Goal: Task Accomplishment & Management: Manage account settings

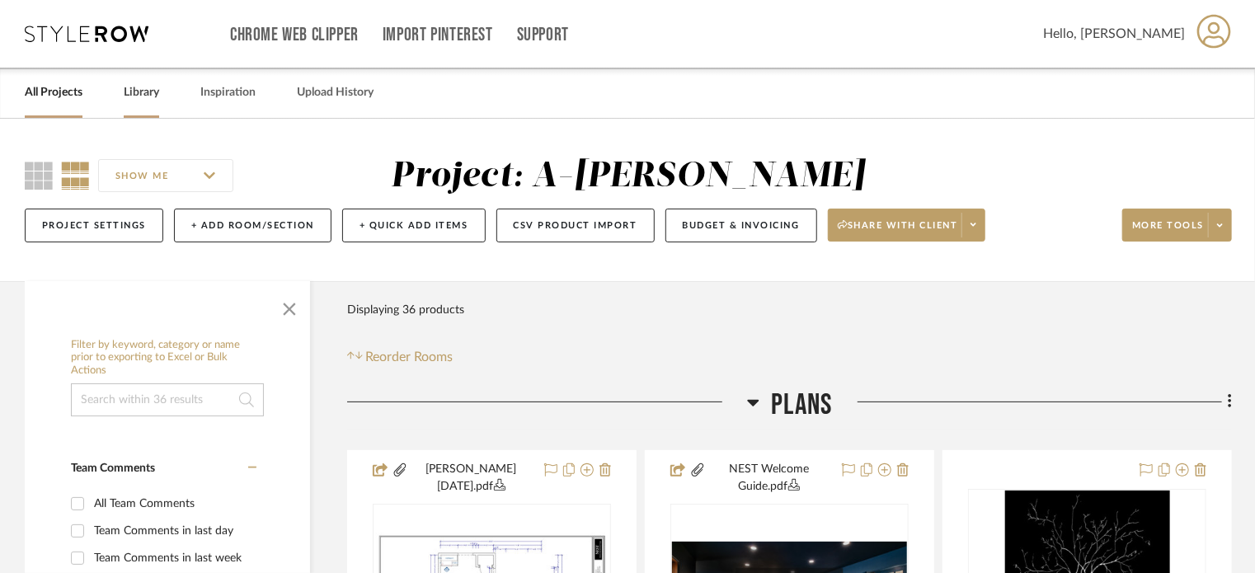
click at [136, 88] on link "Library" at bounding box center [141, 93] width 35 height 22
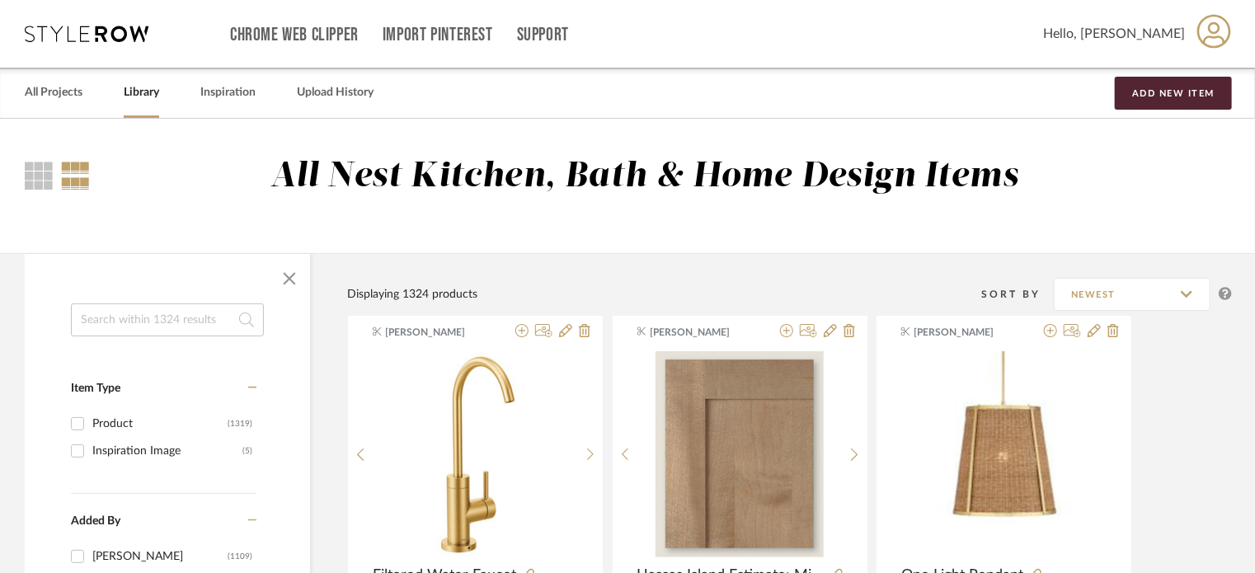
click at [168, 325] on input at bounding box center [167, 320] width 193 height 33
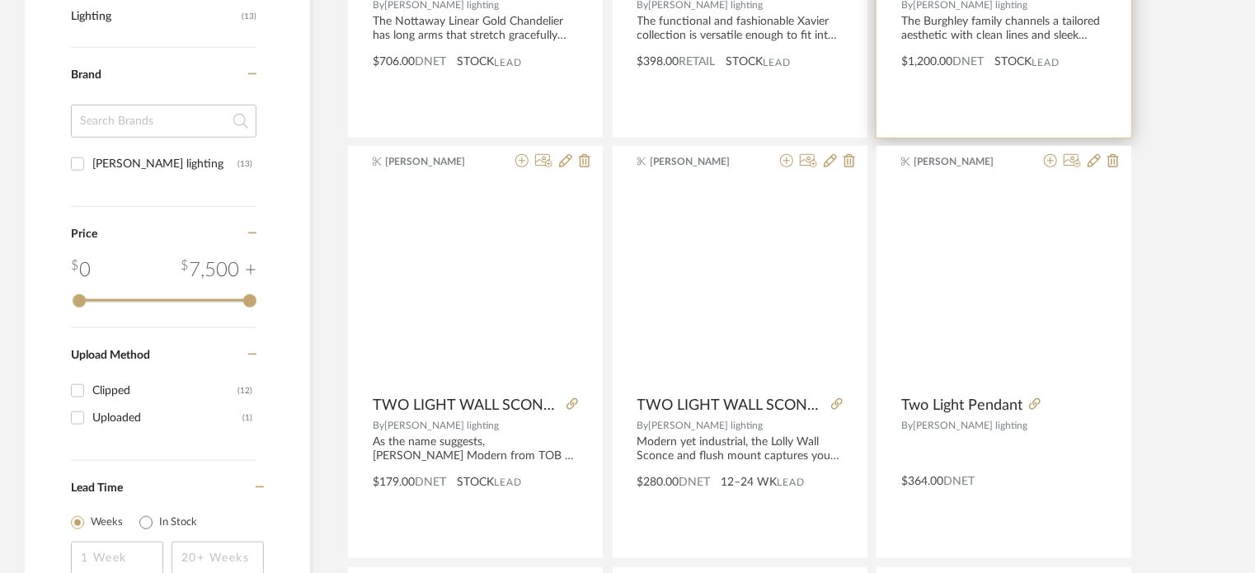
scroll to position [643, 0]
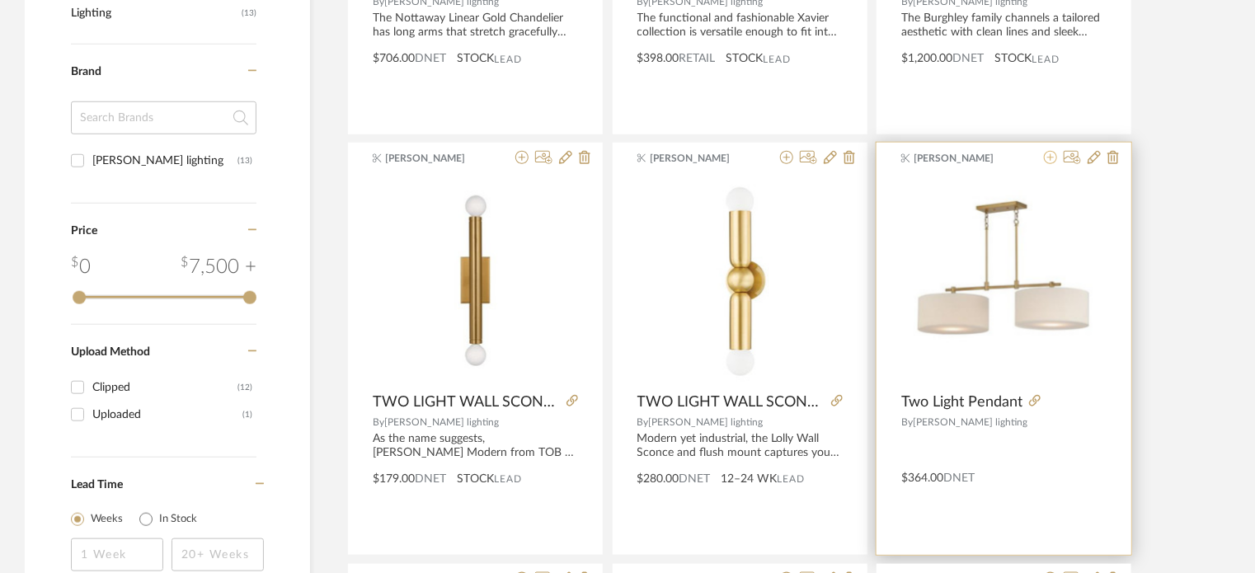
type input "two light"
click at [1050, 155] on icon at bounding box center [1050, 157] width 13 height 13
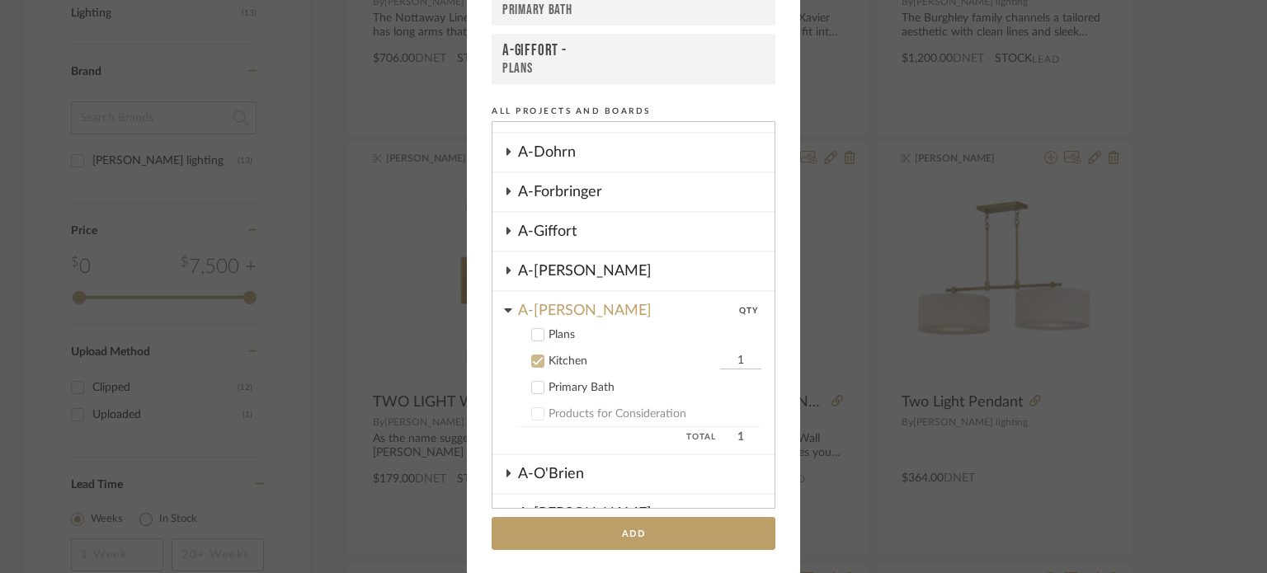
scroll to position [345, 0]
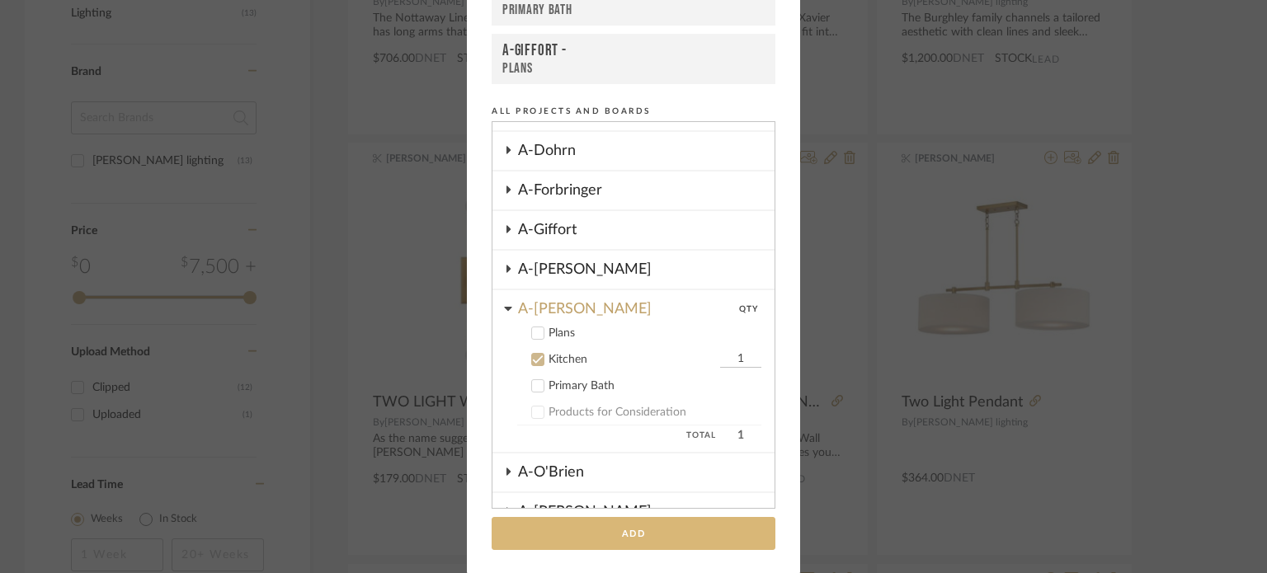
click at [635, 532] on button "Add" at bounding box center [634, 534] width 284 height 34
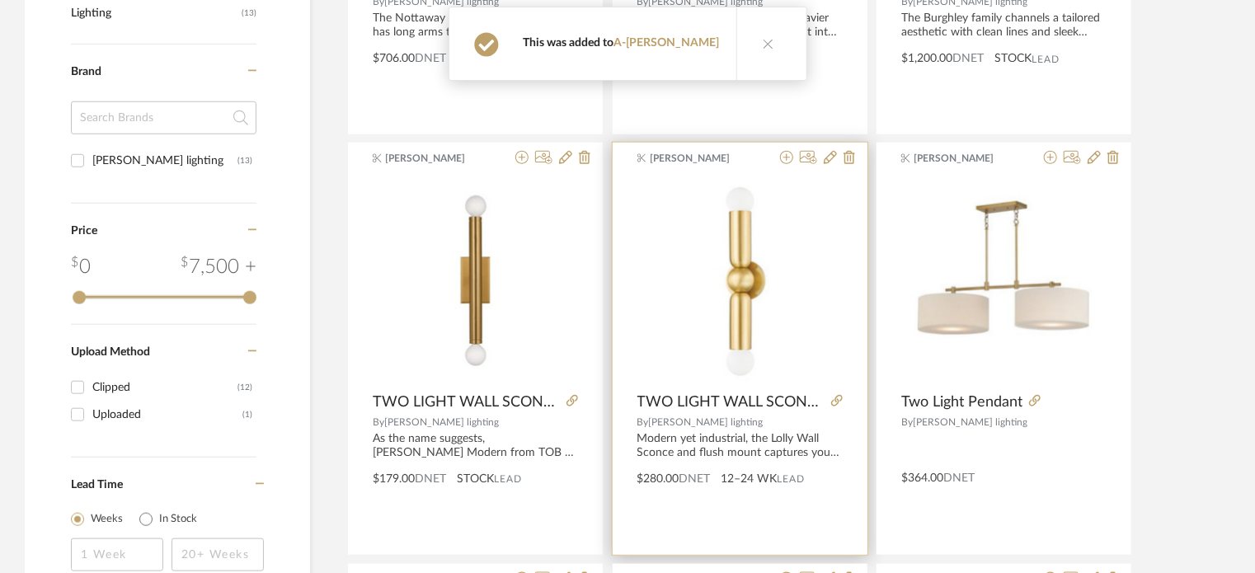
scroll to position [0, 0]
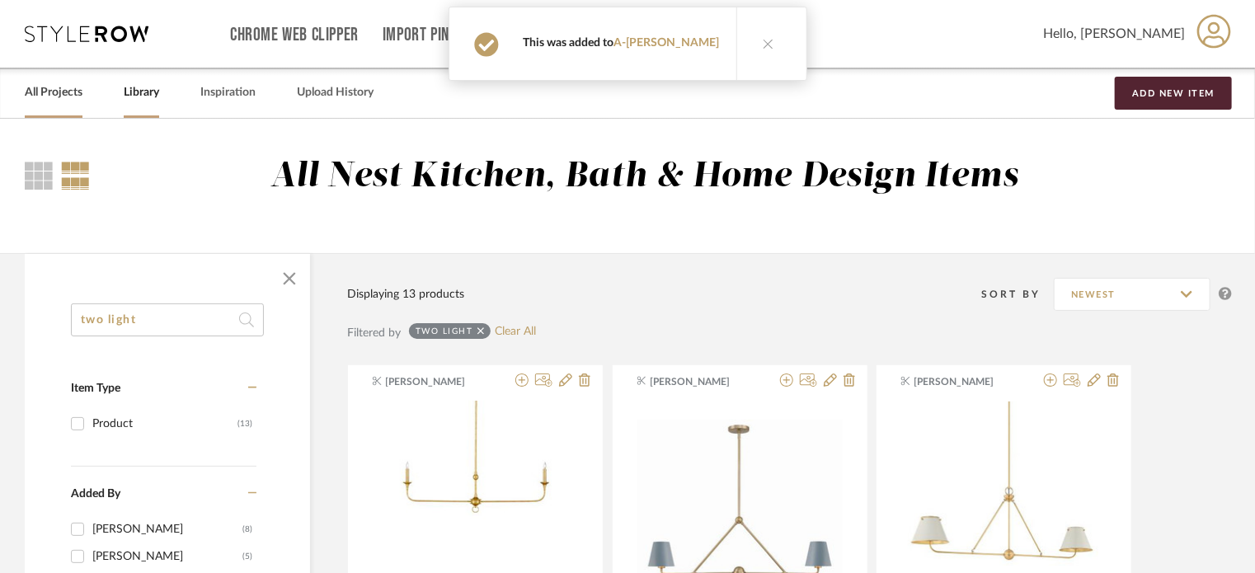
click at [47, 85] on link "All Projects" at bounding box center [54, 93] width 58 height 22
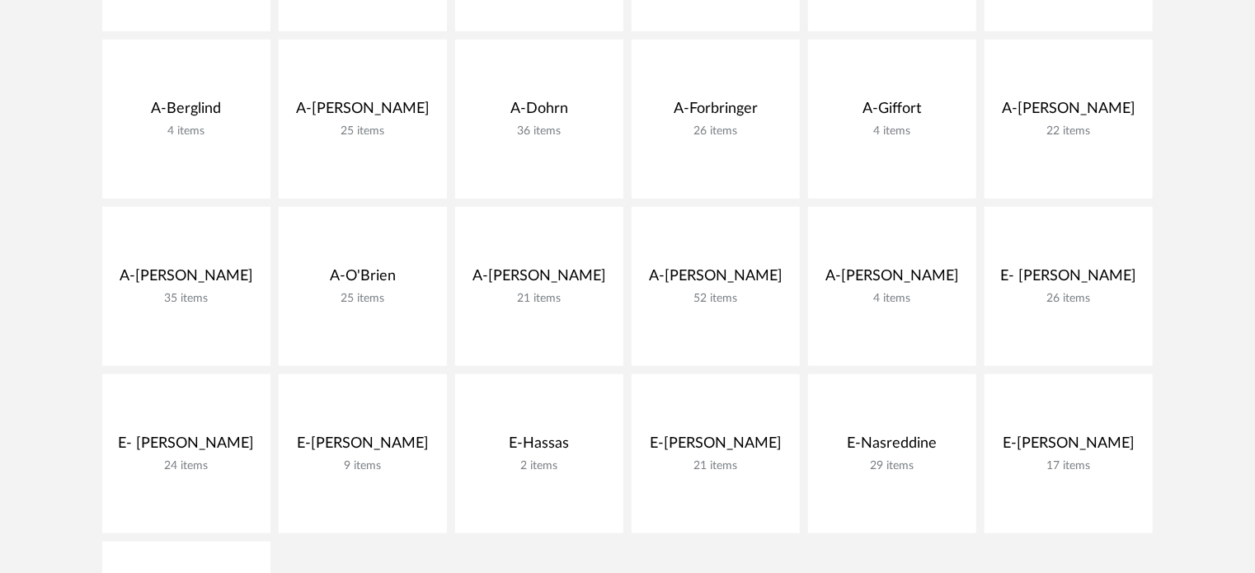
scroll to position [538, 0]
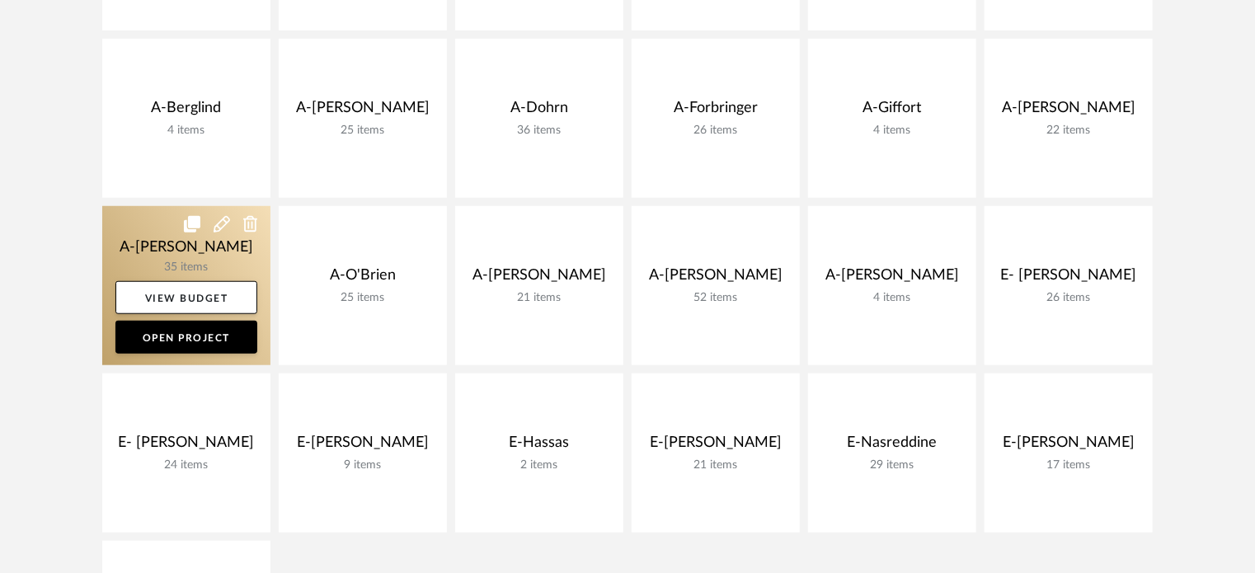
click at [127, 260] on link at bounding box center [186, 285] width 168 height 159
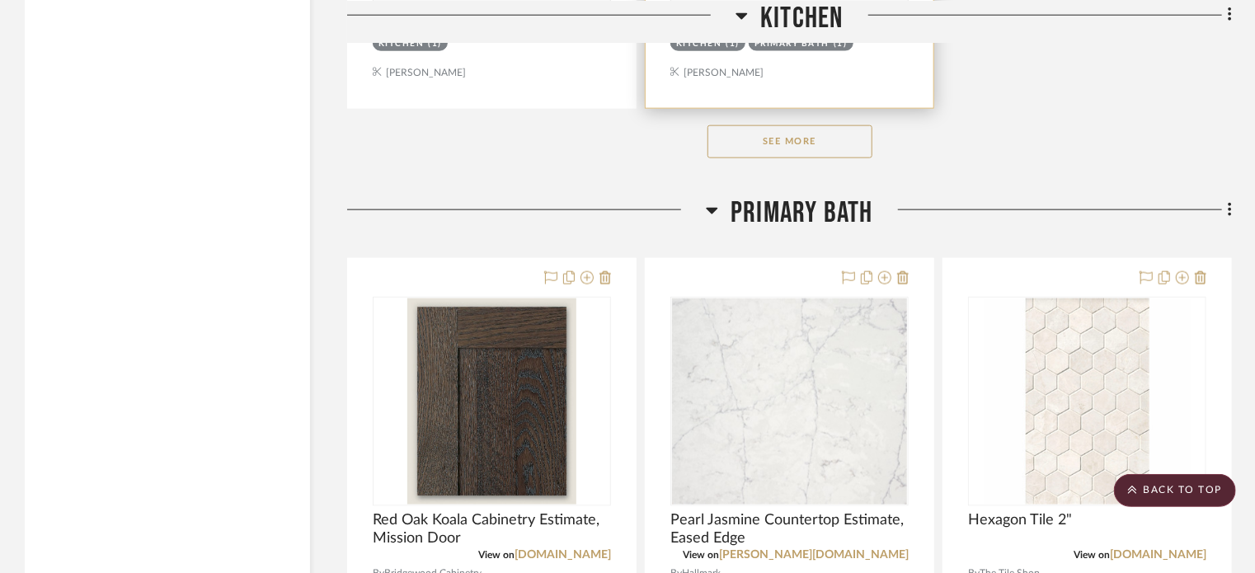
scroll to position [4103, 0]
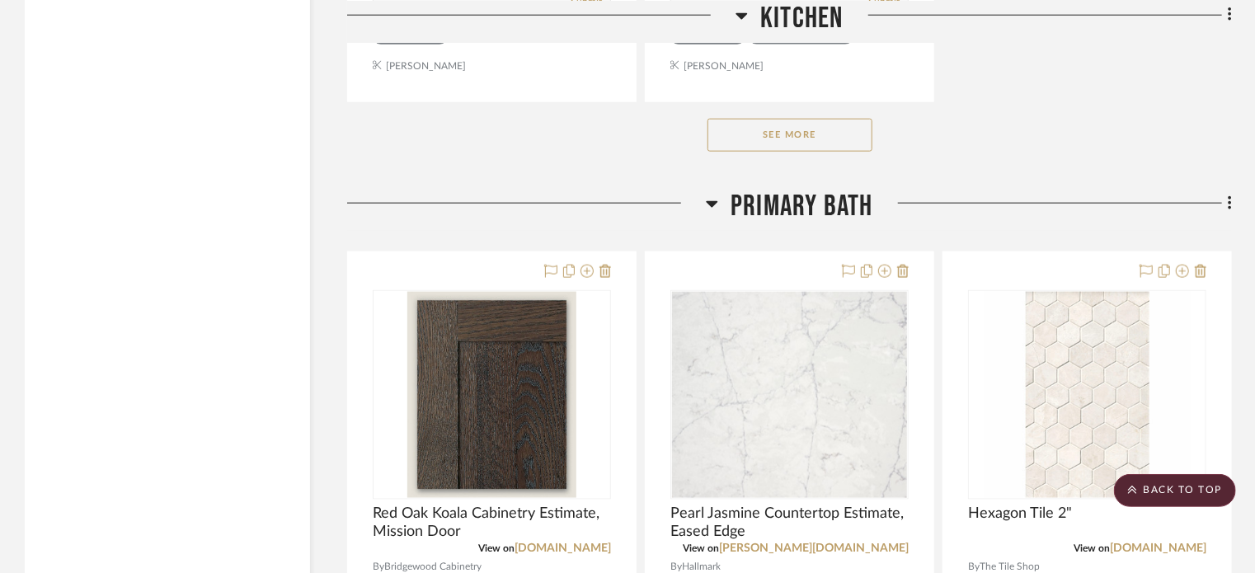
click at [821, 140] on button "See More" at bounding box center [790, 135] width 165 height 33
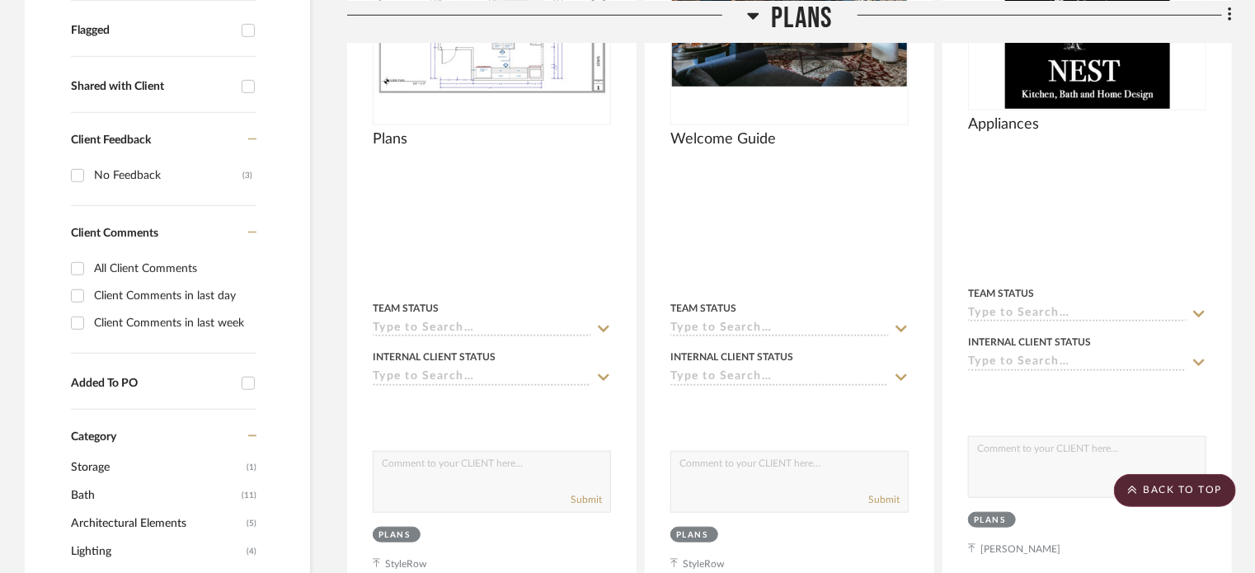
scroll to position [0, 0]
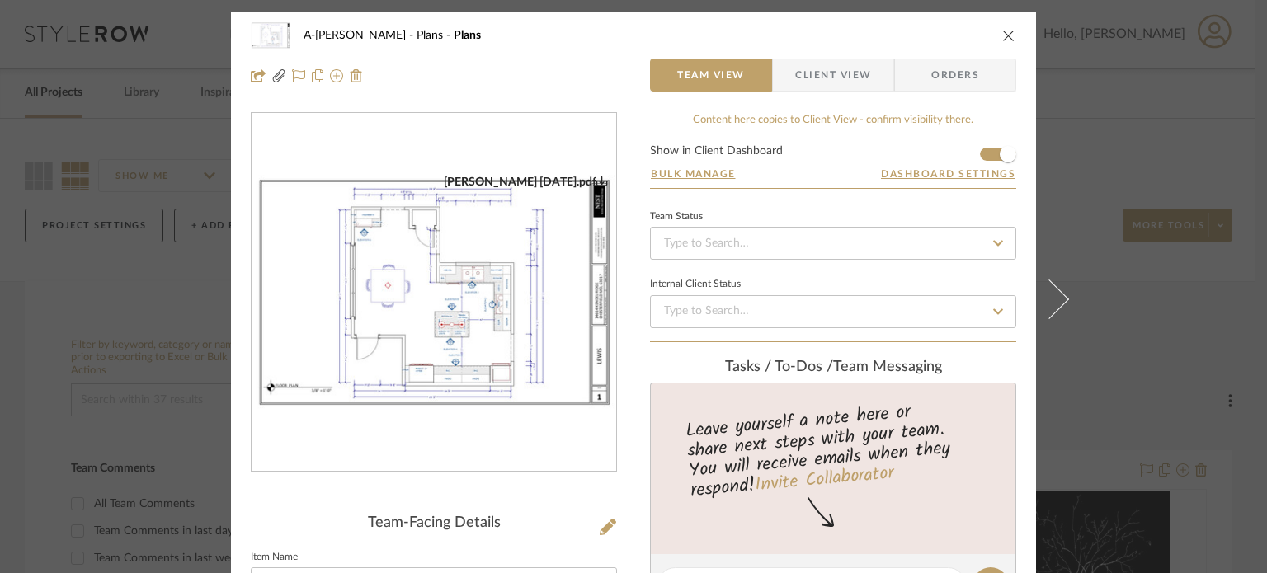
click at [439, 370] on img "0" at bounding box center [434, 293] width 365 height 236
click at [1124, 243] on div "A-[PERSON_NAME] Plans Plans Team View Client View Orders [PERSON_NAME] [DATE].p…" at bounding box center [633, 286] width 1267 height 573
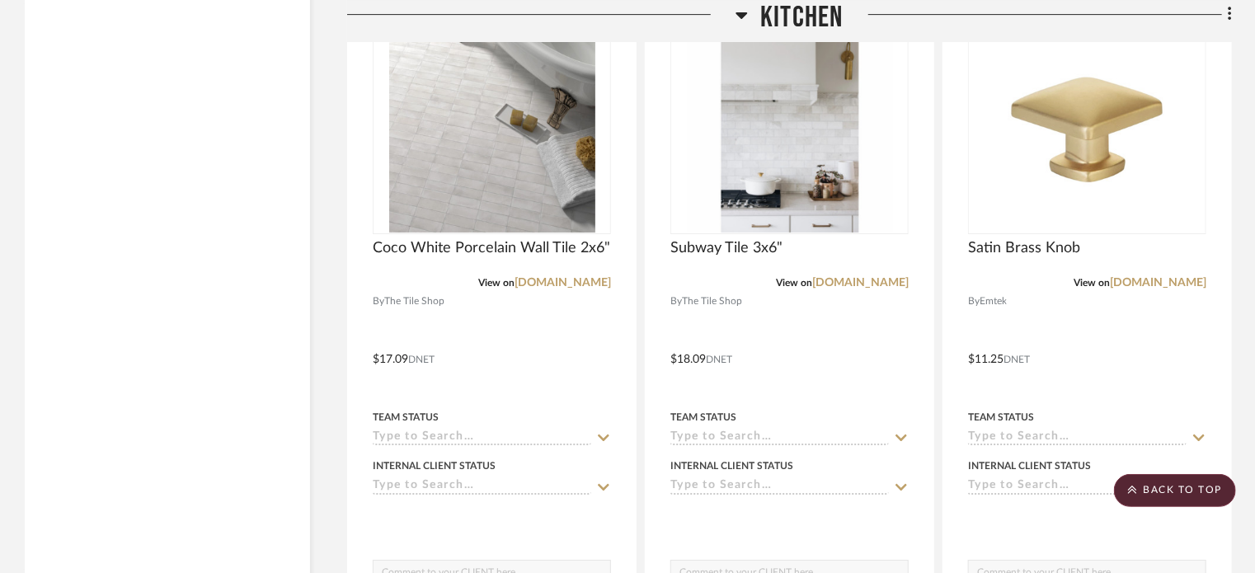
scroll to position [3270, 0]
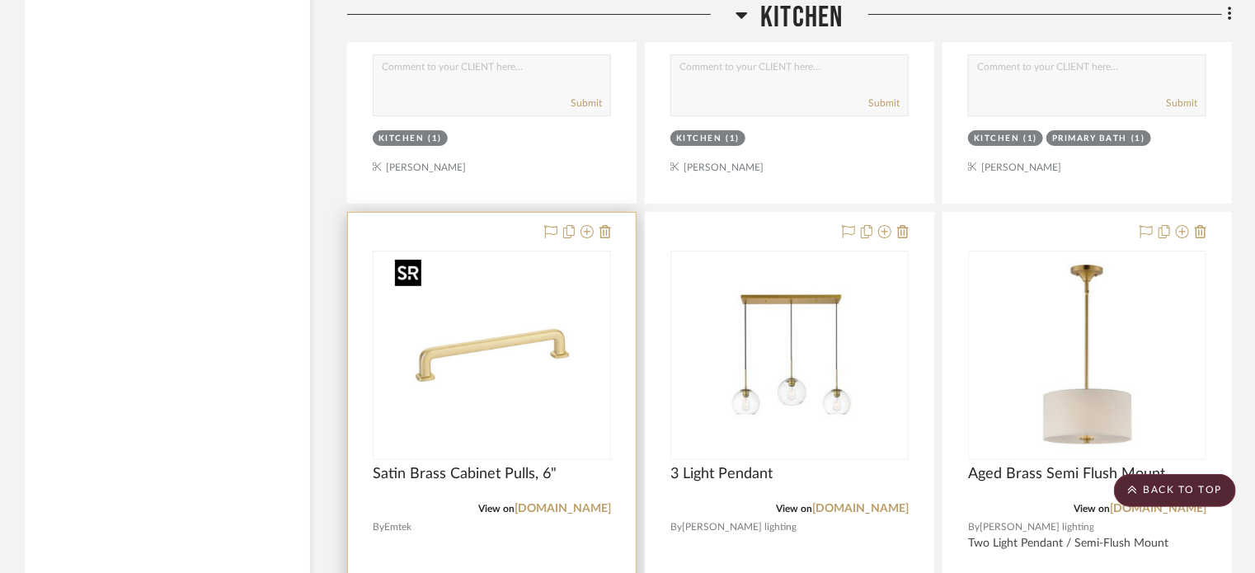
click at [496, 329] on img "0" at bounding box center [492, 355] width 206 height 206
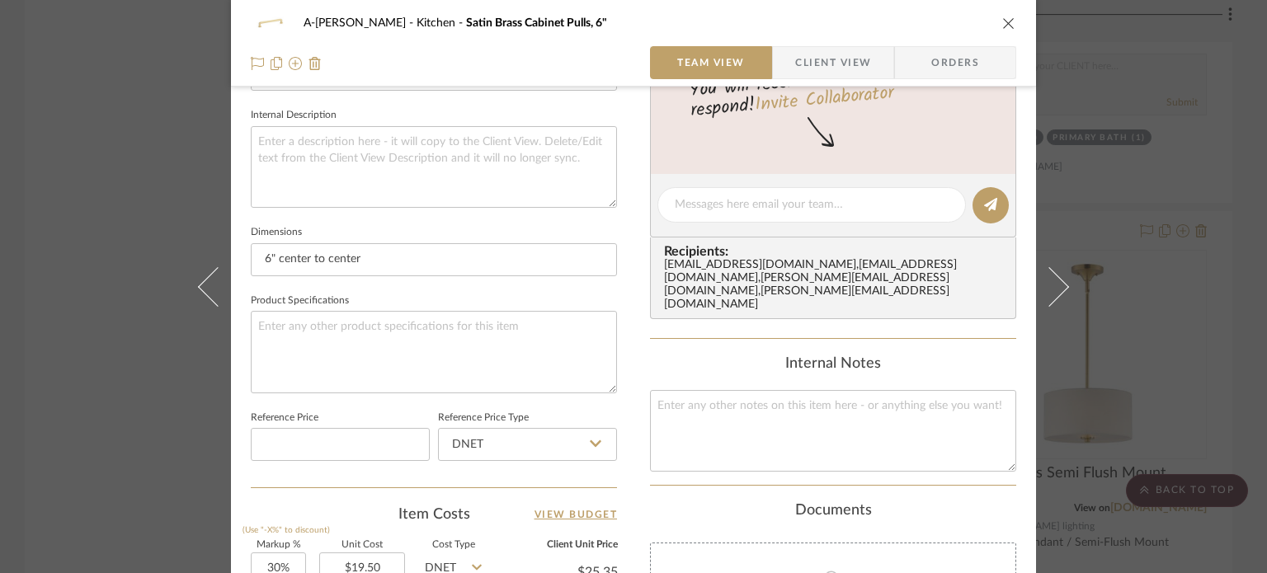
scroll to position [960, 0]
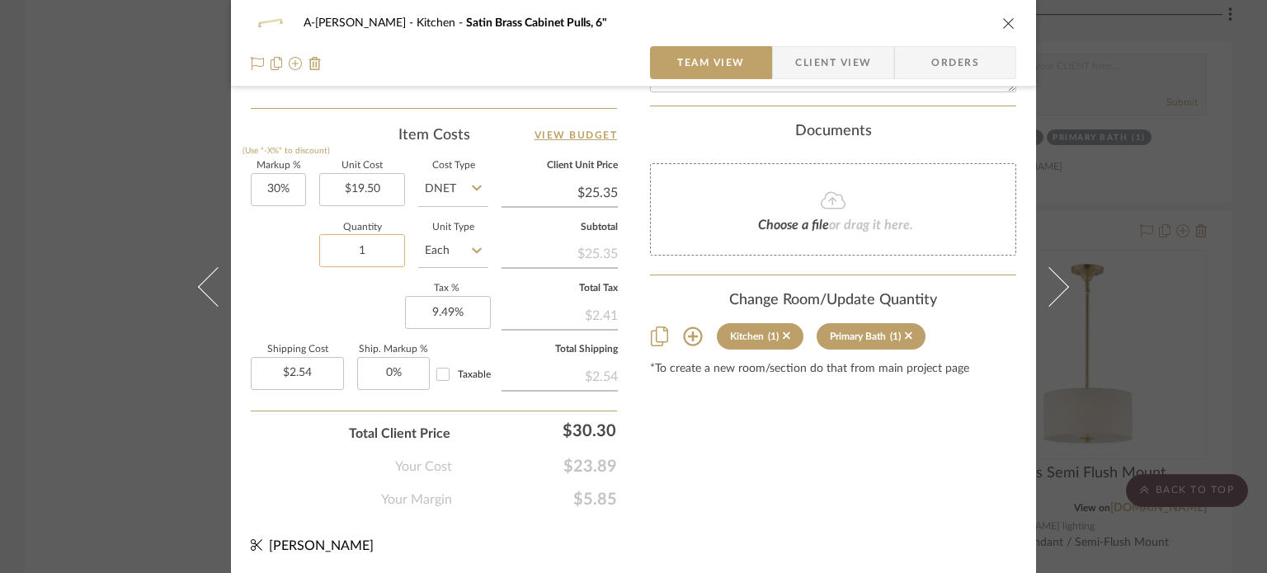
drag, startPoint x: 376, startPoint y: 281, endPoint x: 367, endPoint y: 263, distance: 20.3
click at [367, 263] on div "Markup % (Use "-X%" to discount) 30% Unit Cost $19.50 Cost Type DNET Client Uni…" at bounding box center [434, 282] width 366 height 241
click at [364, 260] on input "1" at bounding box center [362, 250] width 86 height 33
type input "13"
type input "$32.96"
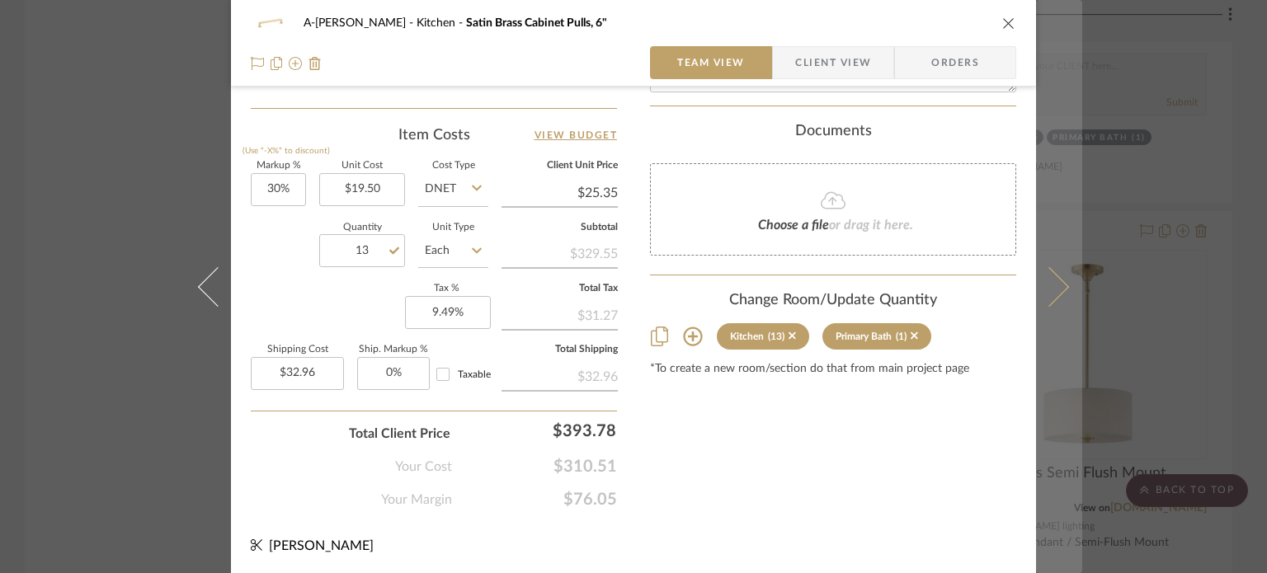
click at [1072, 292] on button at bounding box center [1059, 286] width 46 height 573
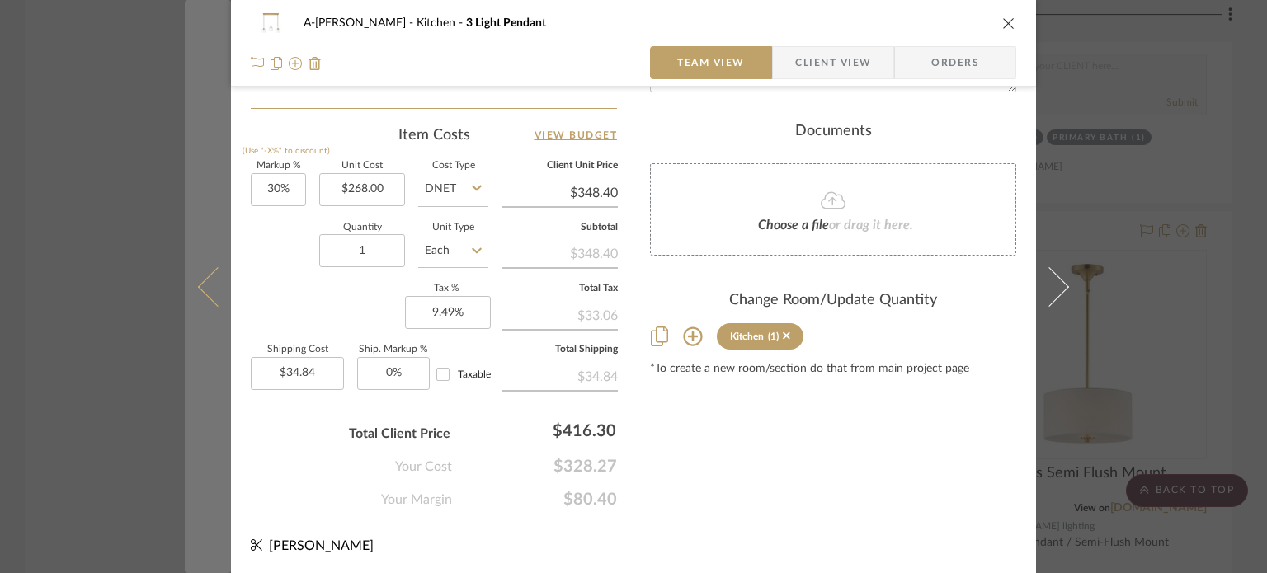
click at [201, 247] on button at bounding box center [208, 286] width 46 height 573
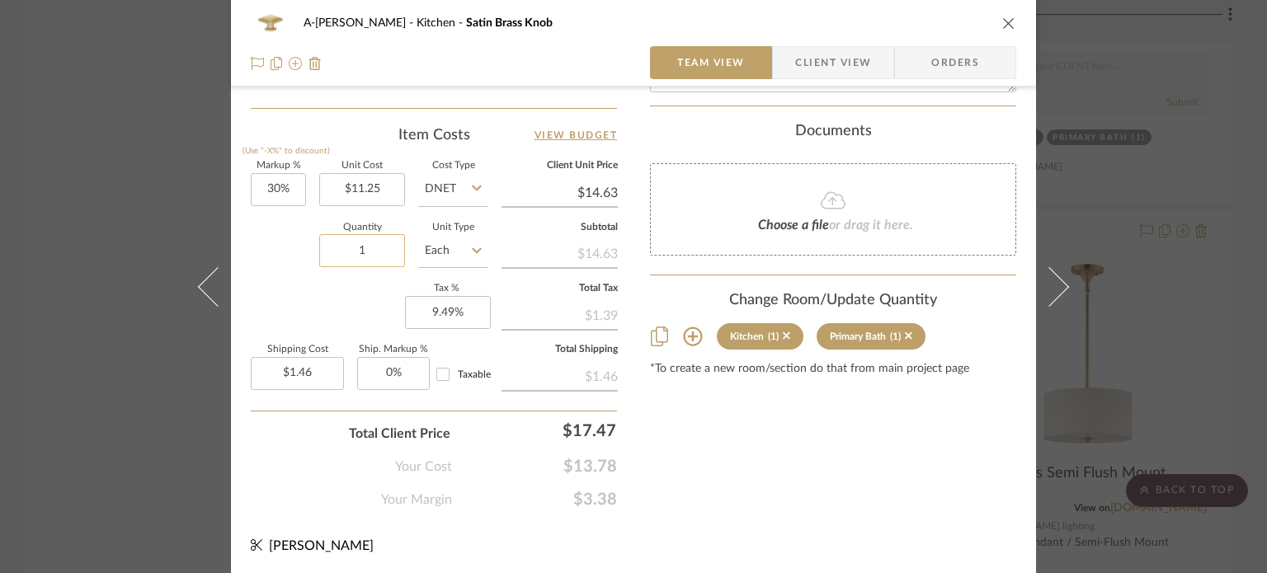
click at [379, 247] on input "1" at bounding box center [362, 250] width 86 height 33
type input "20"
type input "$29.25"
click at [138, 247] on div "A-[PERSON_NAME] Kitchen Satin Brass Knob Team View Client View Orders Team-Faci…" at bounding box center [633, 286] width 1267 height 573
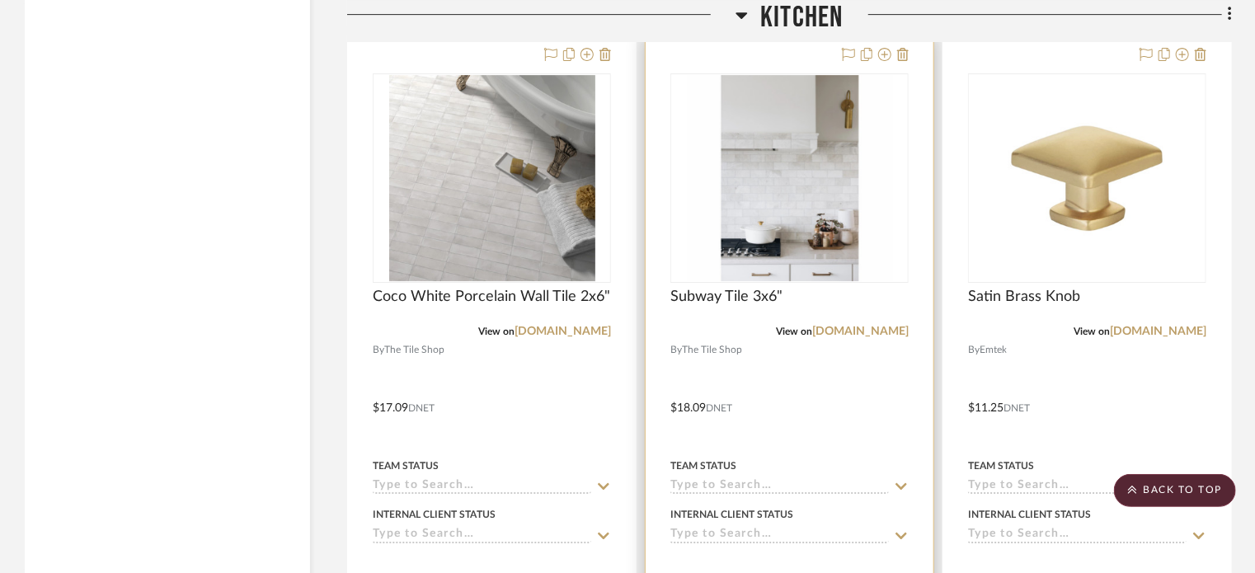
scroll to position [3253, 0]
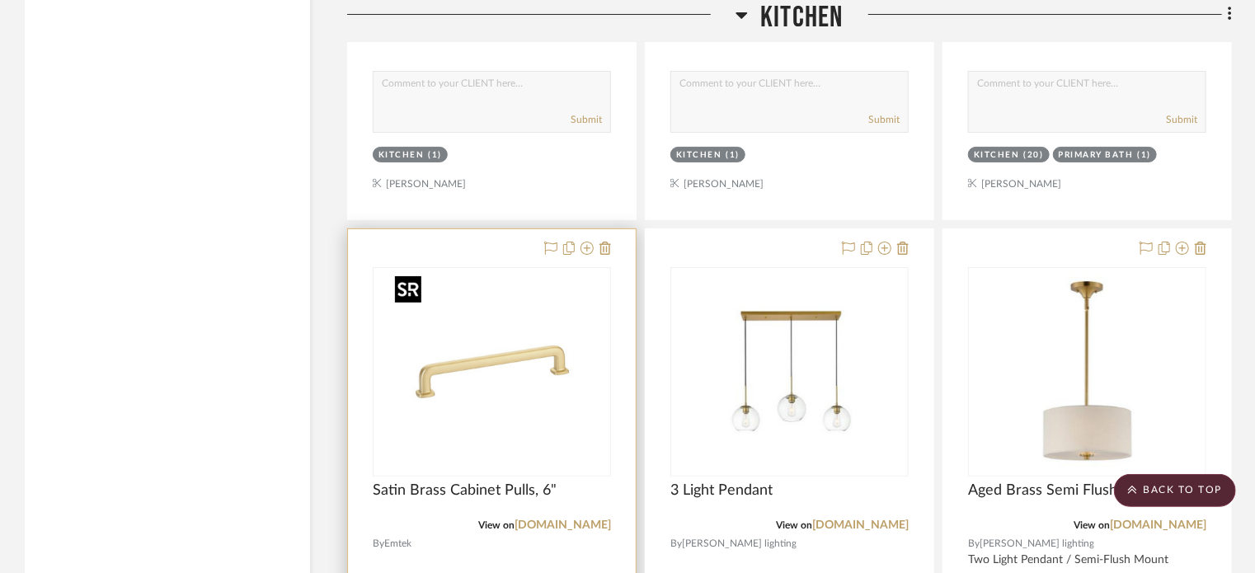
click at [558, 328] on img "0" at bounding box center [492, 372] width 206 height 206
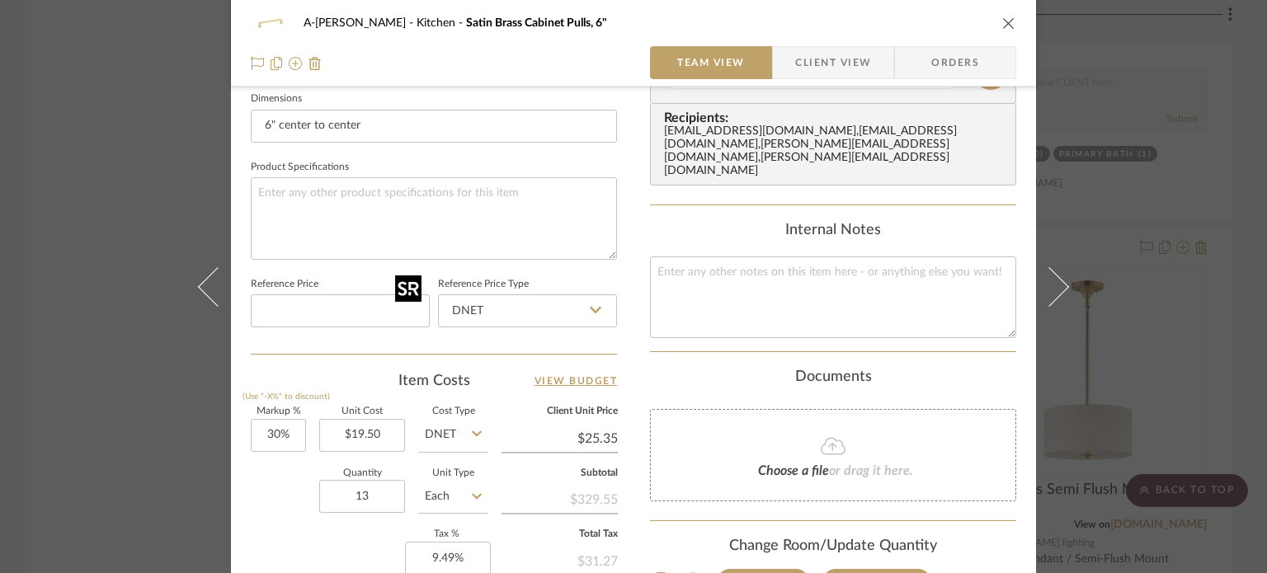
scroll to position [719, 0]
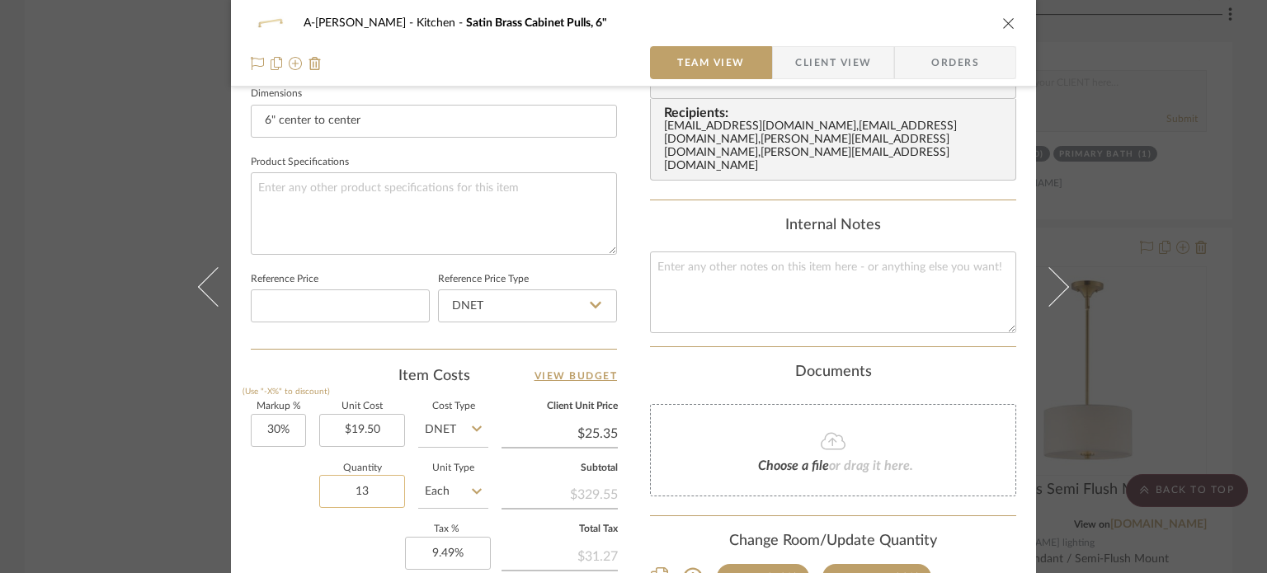
click at [377, 490] on input "13" at bounding box center [362, 491] width 86 height 33
type input "14"
type input "$35.49"
click at [109, 453] on div "A-[PERSON_NAME] Kitchen Satin Brass Cabinet Pulls, 6" Team View Client View Ord…" at bounding box center [633, 286] width 1267 height 573
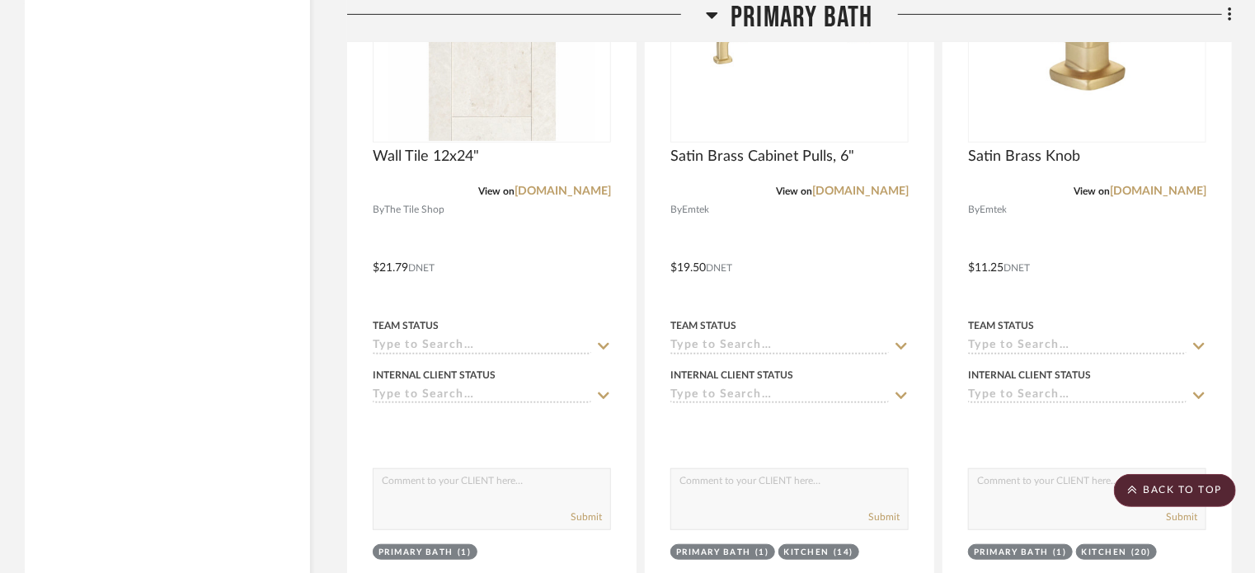
scroll to position [6655, 0]
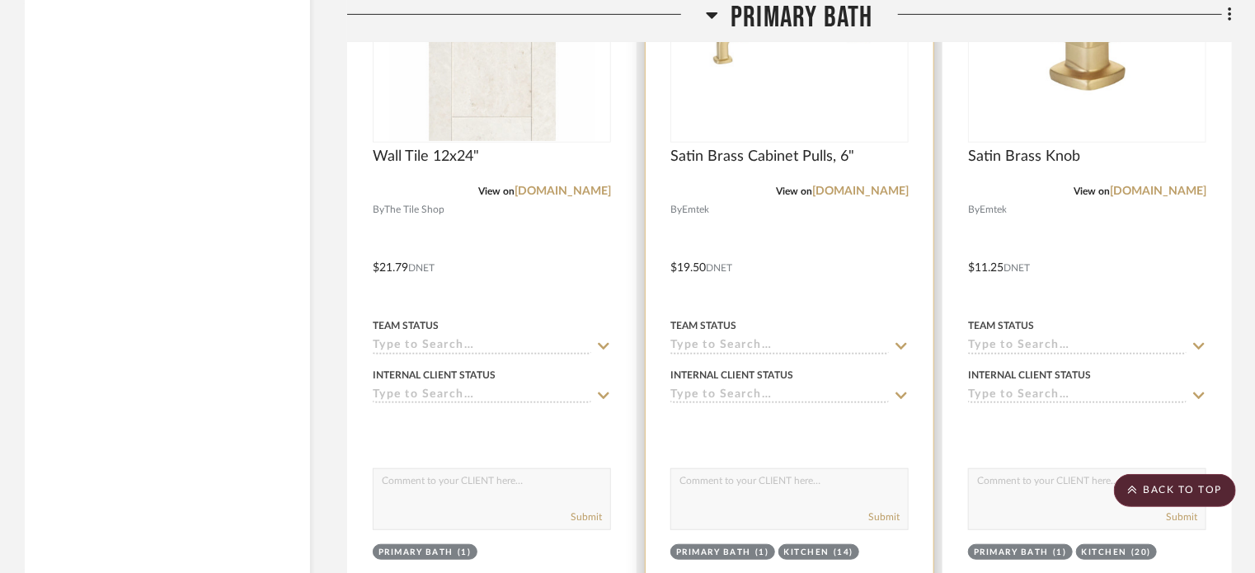
click at [844, 250] on div at bounding box center [790, 256] width 288 height 722
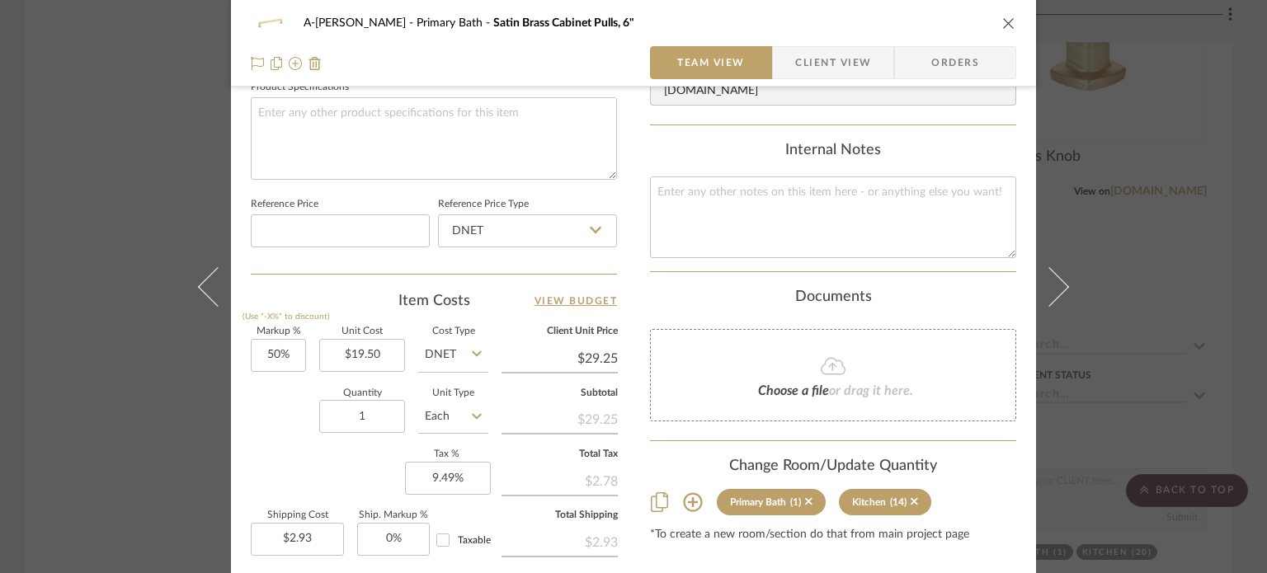
scroll to position [798, 0]
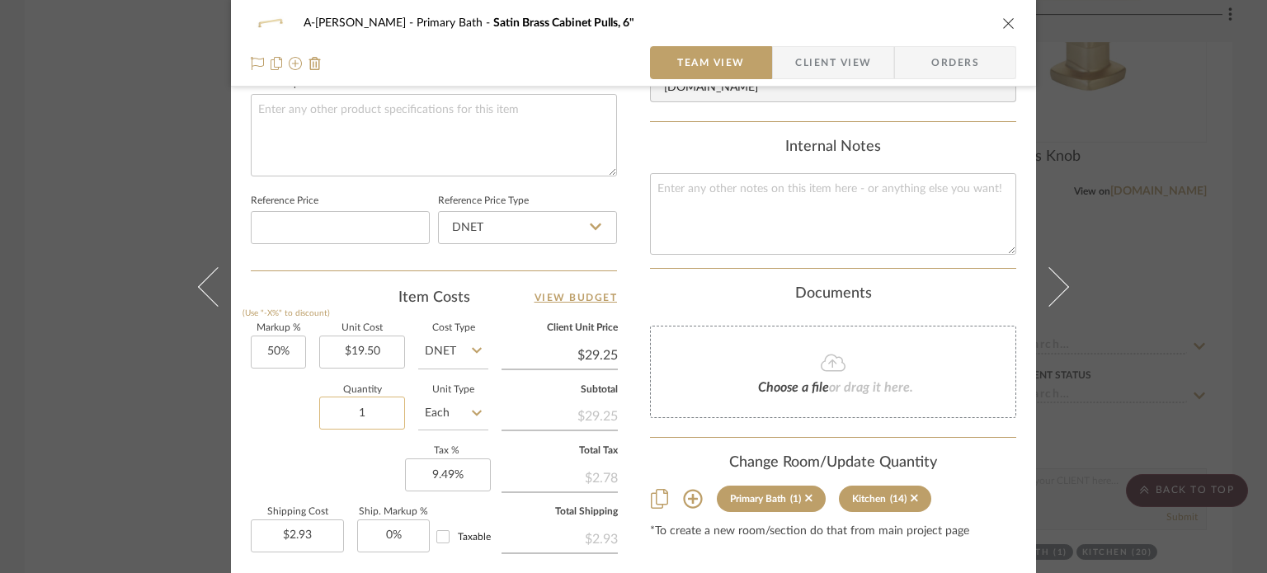
click at [365, 406] on input "1" at bounding box center [362, 413] width 86 height 33
type input "13"
type input "$38.03"
click at [100, 392] on div "A-[PERSON_NAME] Primary Bath Satin Brass Cabinet Pulls, 6" Team View Client Vie…" at bounding box center [633, 286] width 1267 height 573
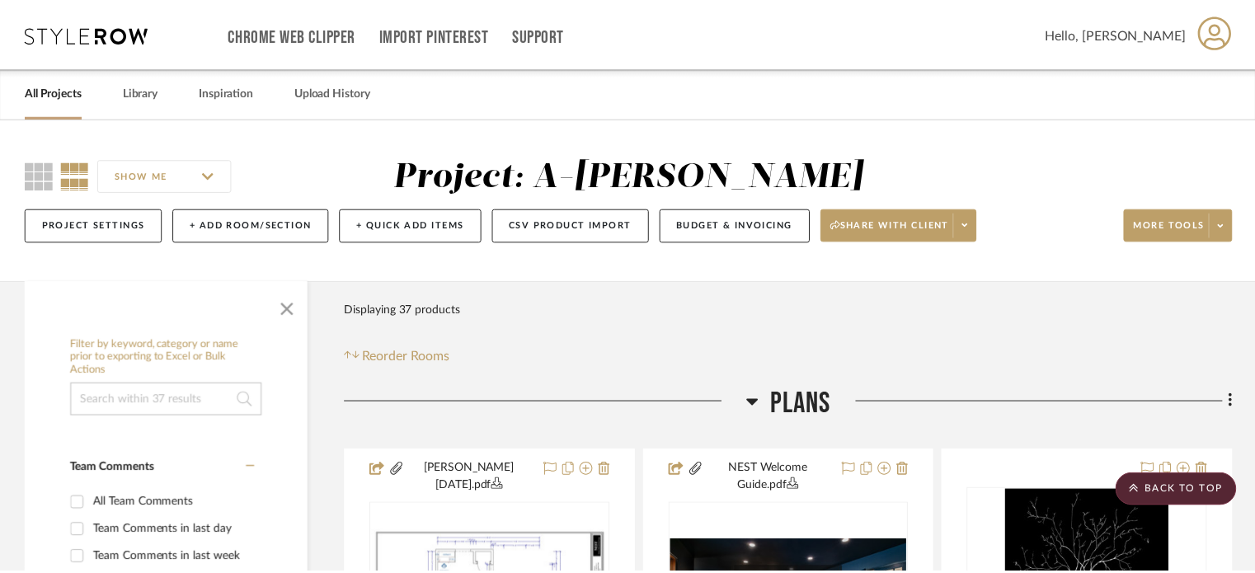
scroll to position [6655, 0]
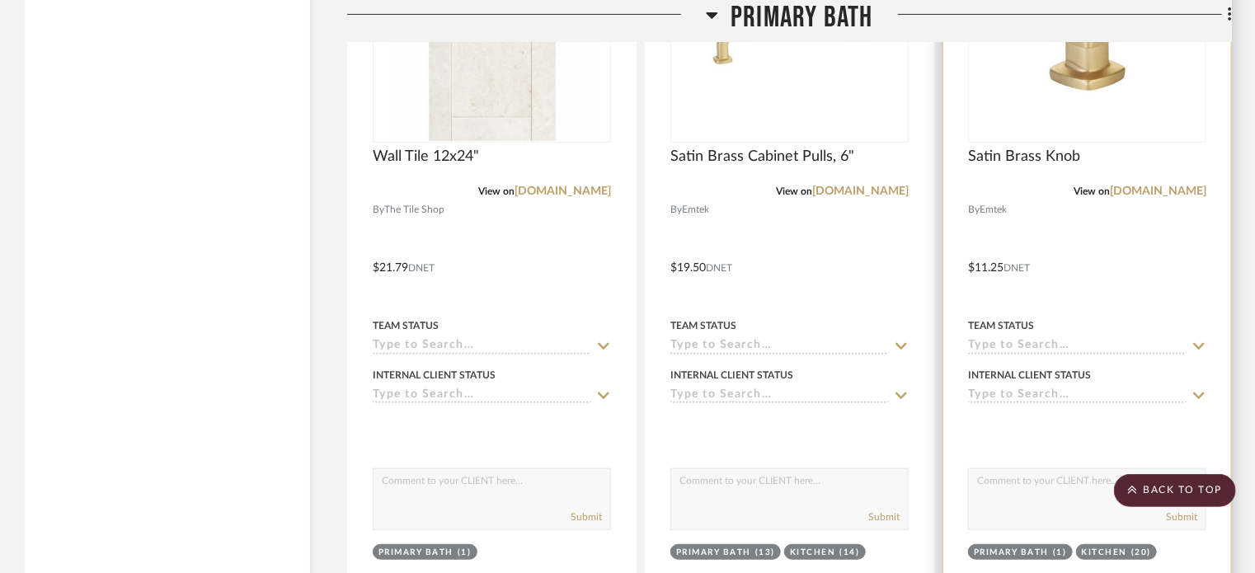
click at [1030, 302] on div at bounding box center [1088, 256] width 288 height 722
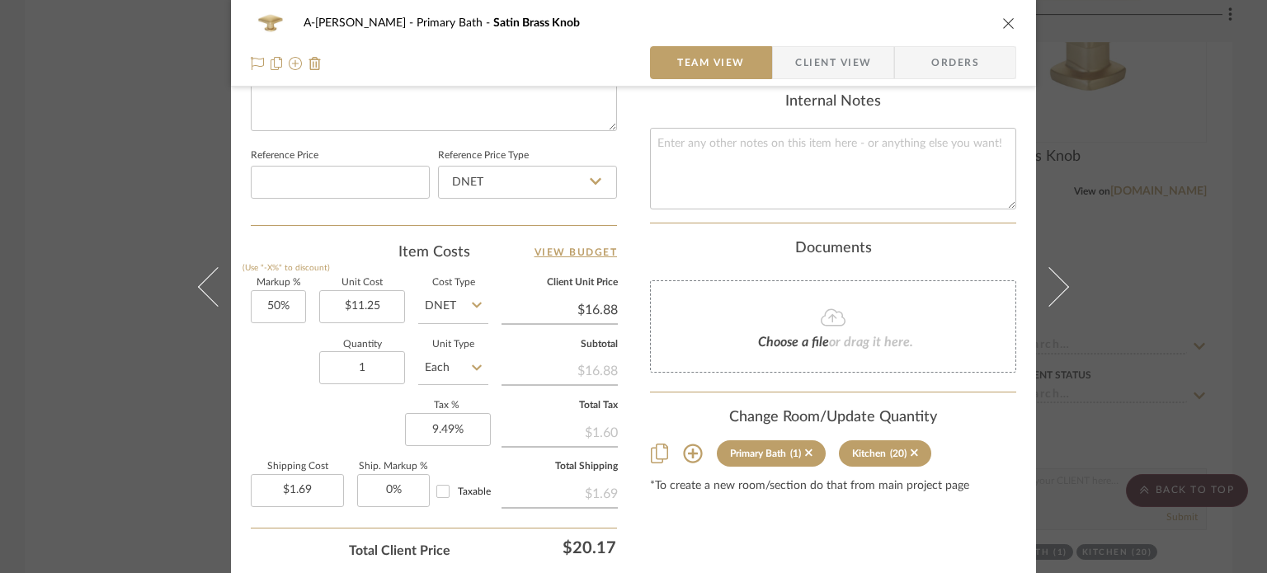
scroll to position [856, 0]
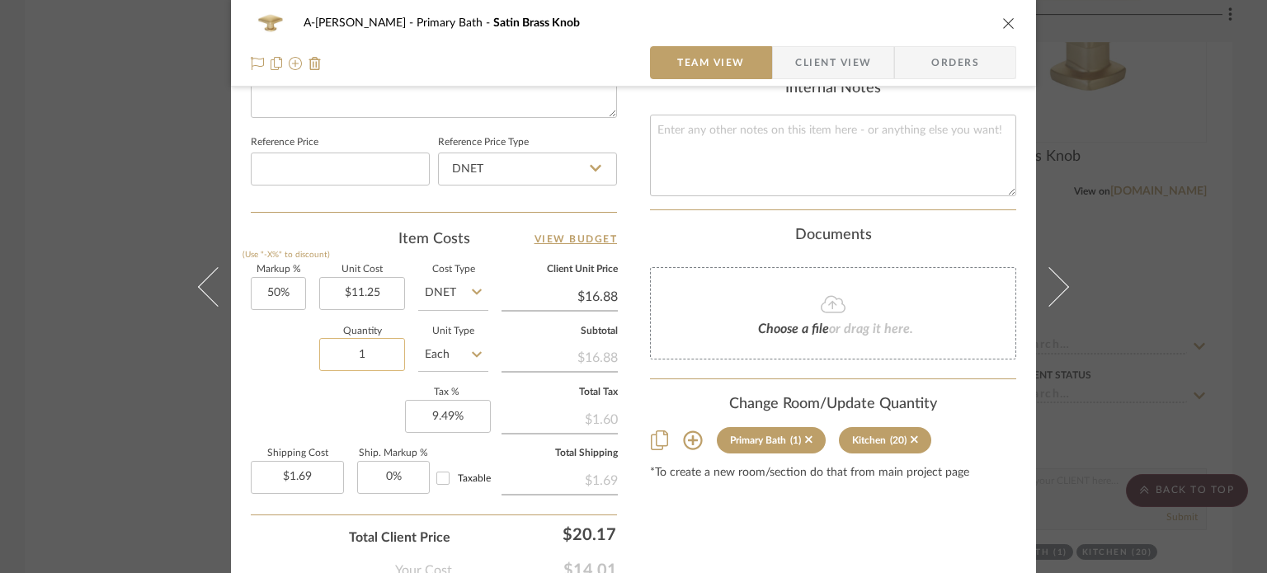
click at [374, 360] on input "1" at bounding box center [362, 354] width 86 height 33
type input "6"
type input "$10.13"
click at [0, 356] on div "A-[PERSON_NAME] Primary Bath Satin Brass Knob Team View Client View Orders Team…" at bounding box center [633, 286] width 1267 height 573
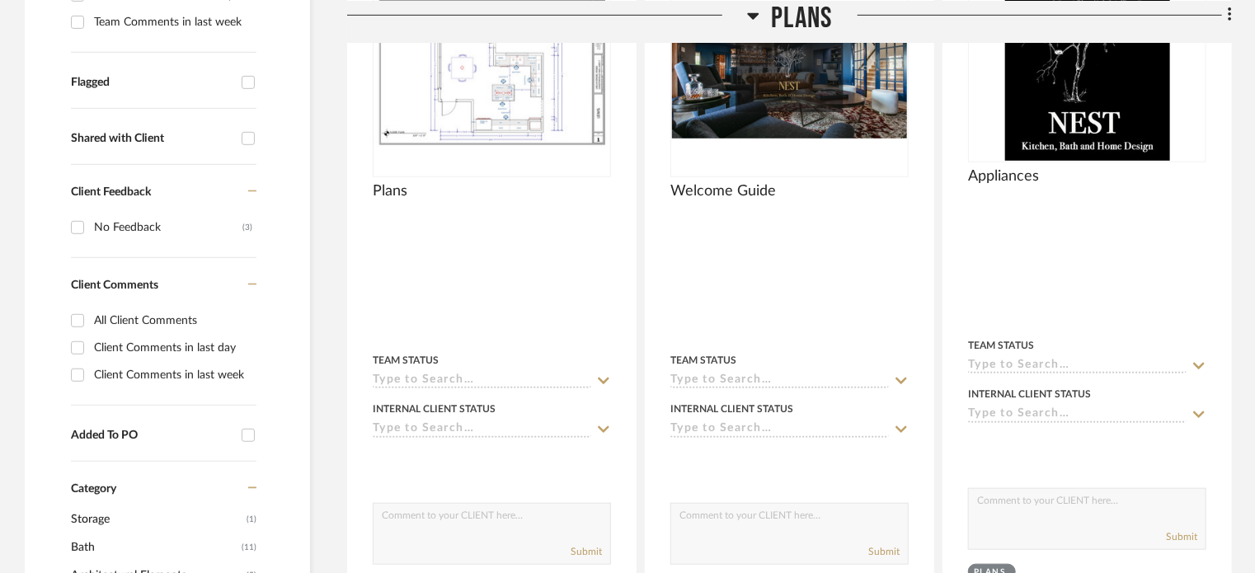
scroll to position [543, 0]
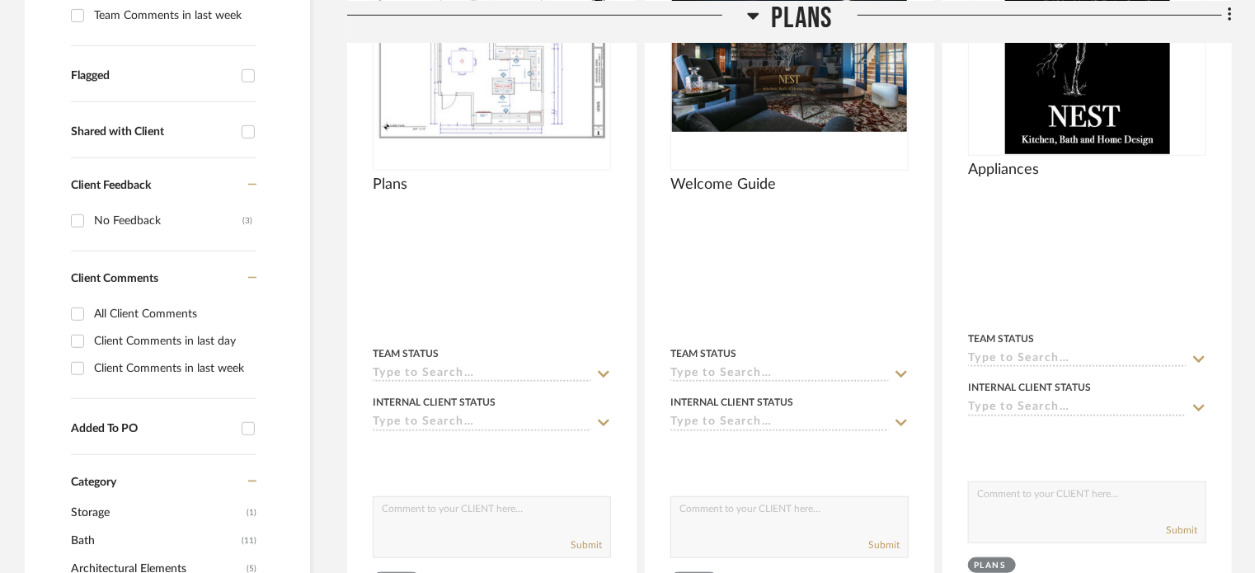
click at [489, 176] on div "Plans" at bounding box center [492, 194] width 238 height 36
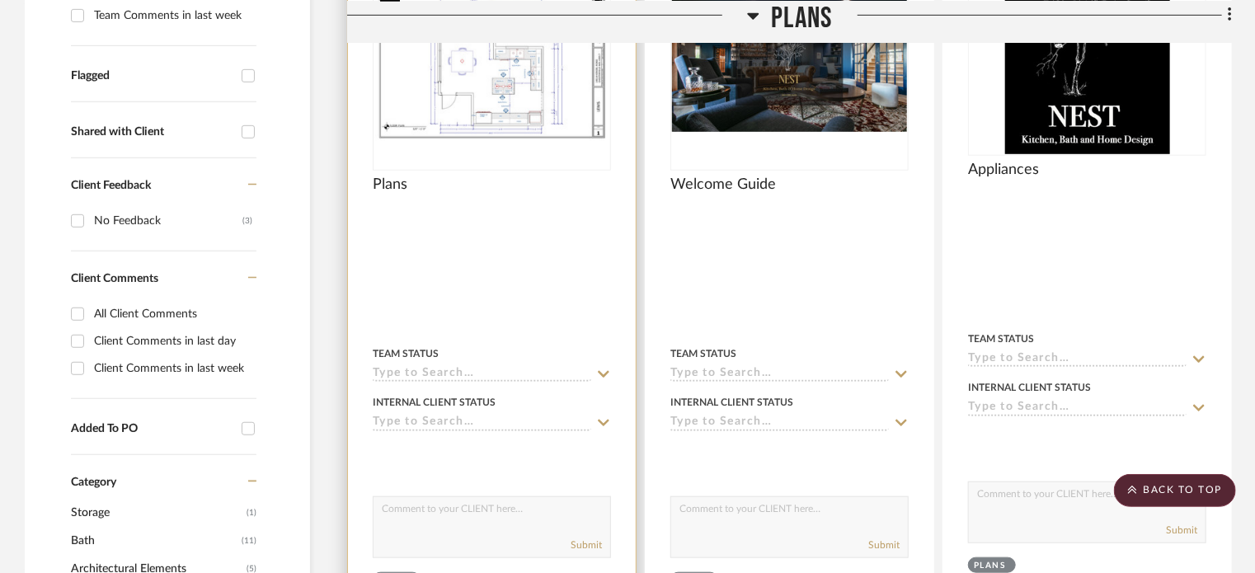
click at [463, 101] on img "0" at bounding box center [491, 66] width 235 height 152
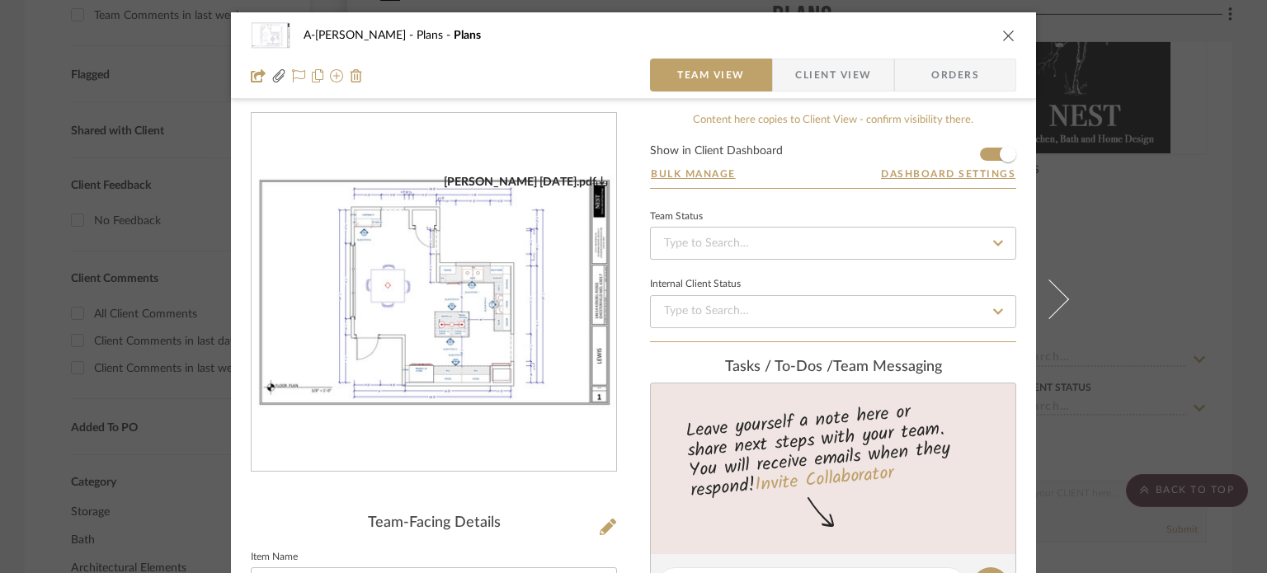
scroll to position [119, 0]
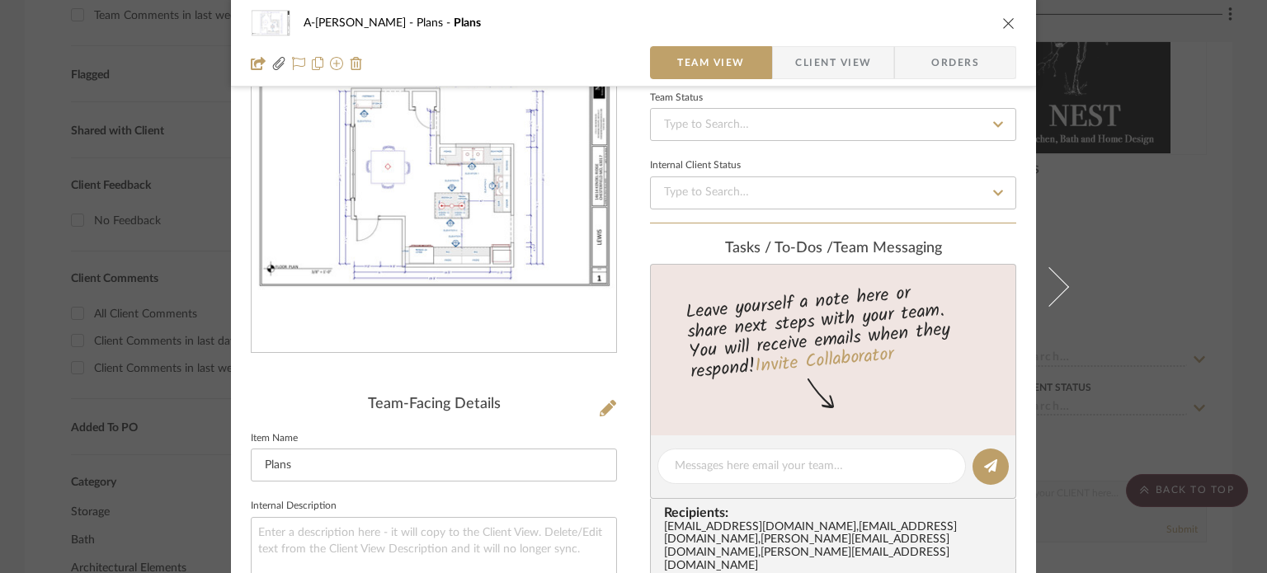
click at [445, 170] on img "0" at bounding box center [434, 174] width 365 height 236
